Goal: Information Seeking & Learning: Learn about a topic

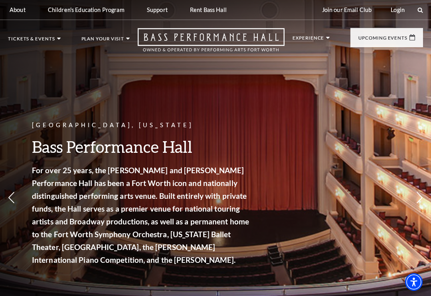
click at [196, 135] on link "Broadway At The Bass" at bounding box center [176, 136] width 70 height 23
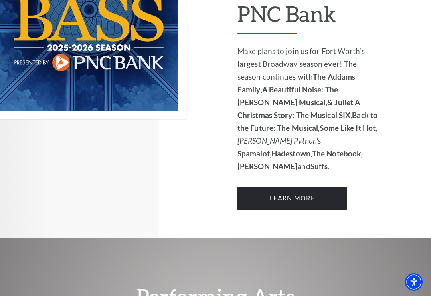
scroll to position [671, 0]
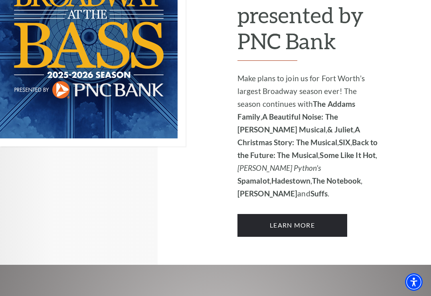
click at [312, 214] on link "Learn More" at bounding box center [293, 225] width 110 height 22
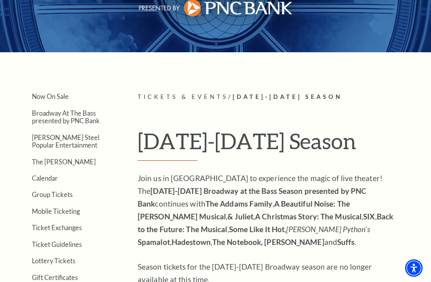
scroll to position [93, 0]
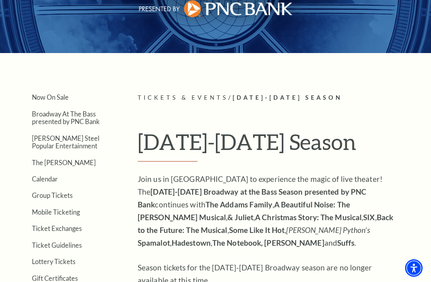
click at [71, 113] on link "Broadway At The Bass presented by PNC Bank" at bounding box center [66, 117] width 68 height 15
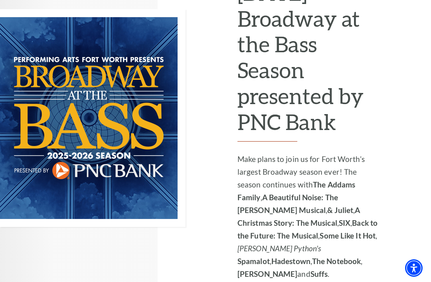
scroll to position [588, 0]
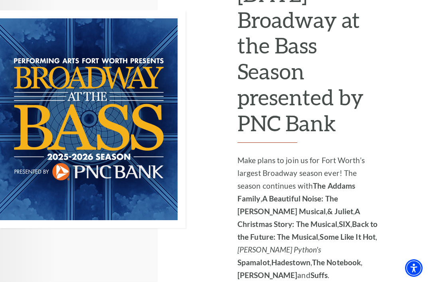
click at [333, 154] on p "Make plans to join us for Fort Worth’s largest Broadway season ever! The season…" at bounding box center [309, 218] width 142 height 128
click at [340, 181] on strong "The Addams Family" at bounding box center [297, 192] width 118 height 22
click at [335, 194] on strong "A Beautiful Noise: The [PERSON_NAME] Musical" at bounding box center [288, 205] width 101 height 22
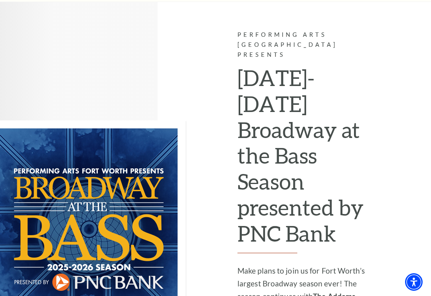
scroll to position [476, 0]
